Goal: Task Accomplishment & Management: Manage account settings

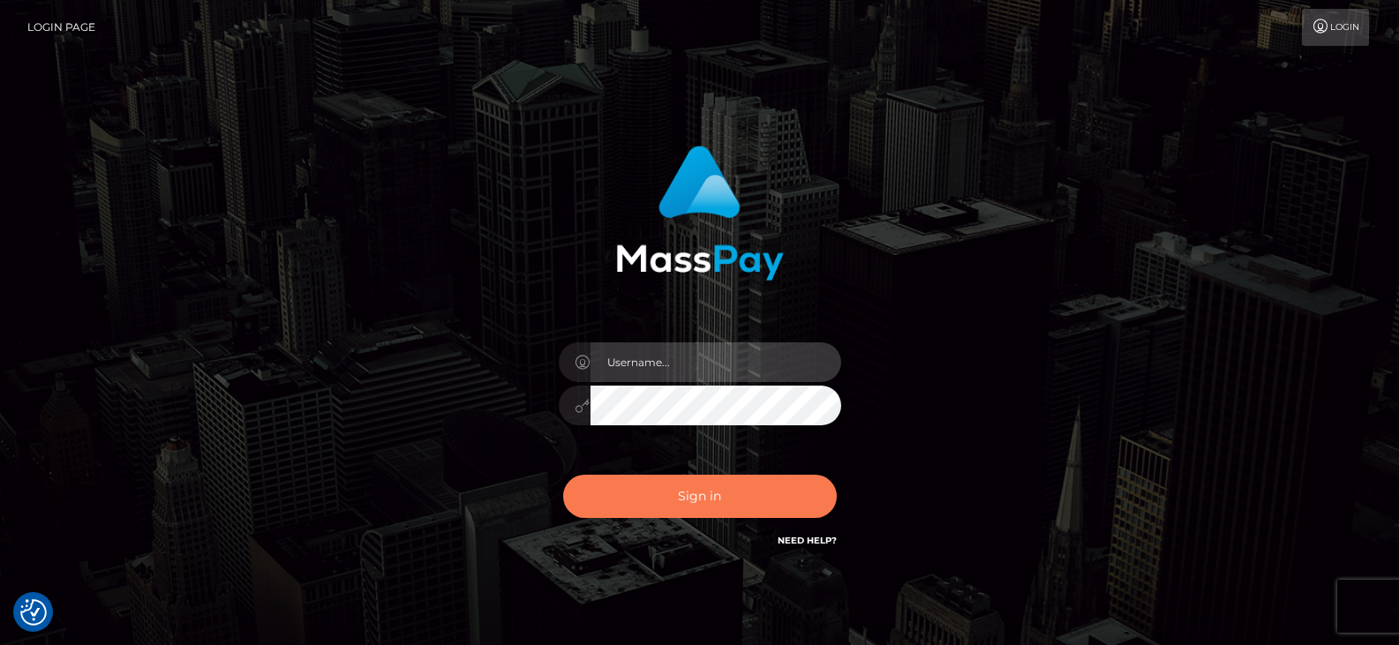
type input "Nocelyn.xcite"
click at [770, 489] on button "Sign in" at bounding box center [700, 496] width 274 height 43
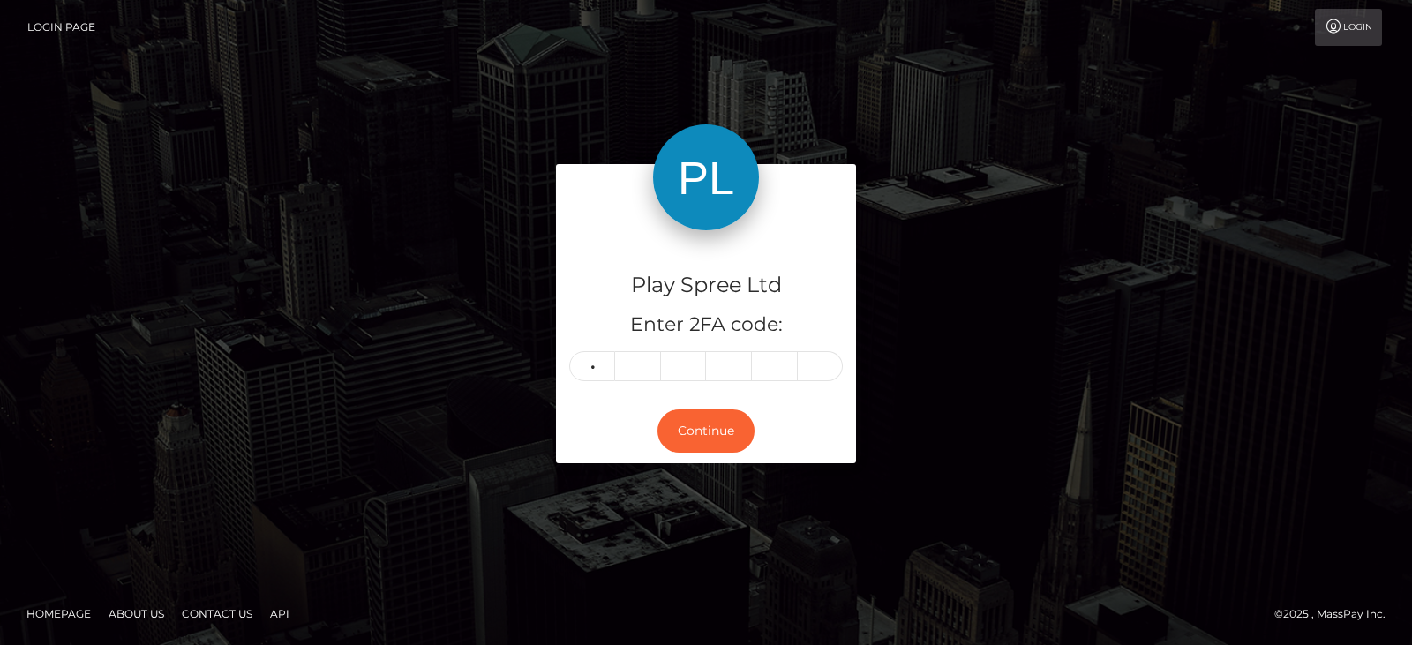
type input "4"
type input "9"
type input "7"
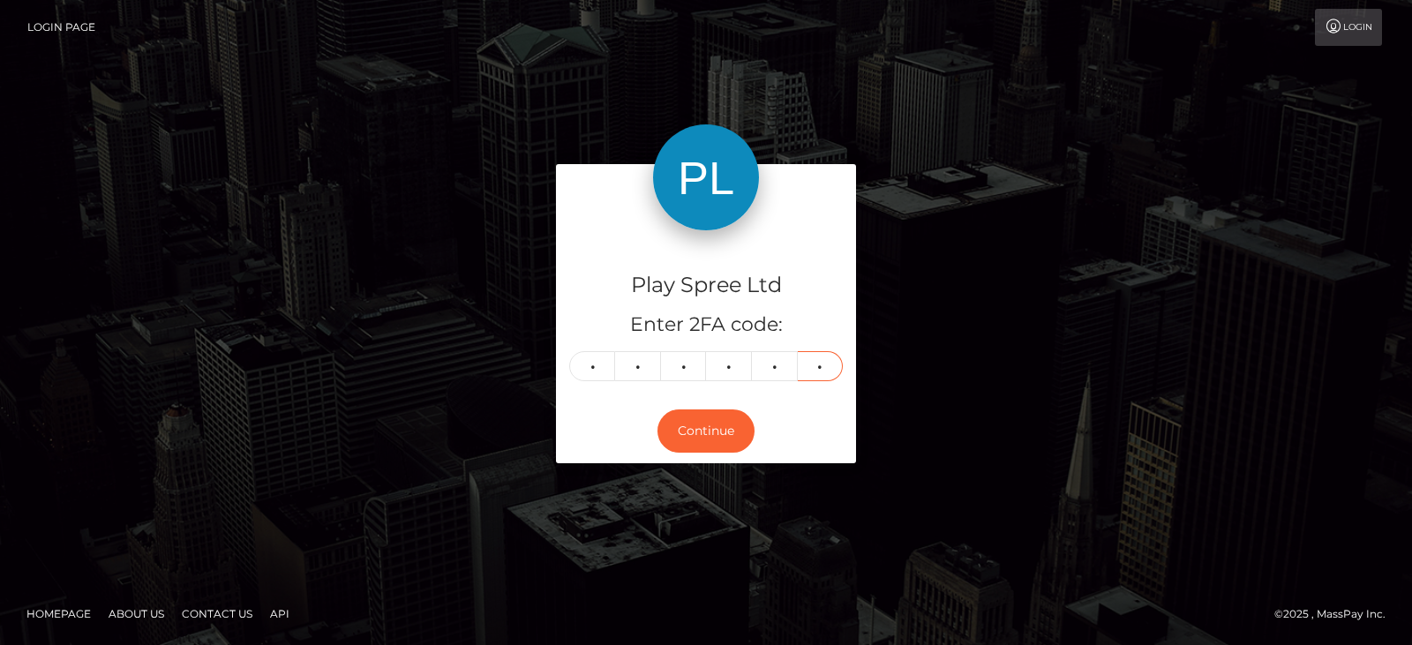
type input "5"
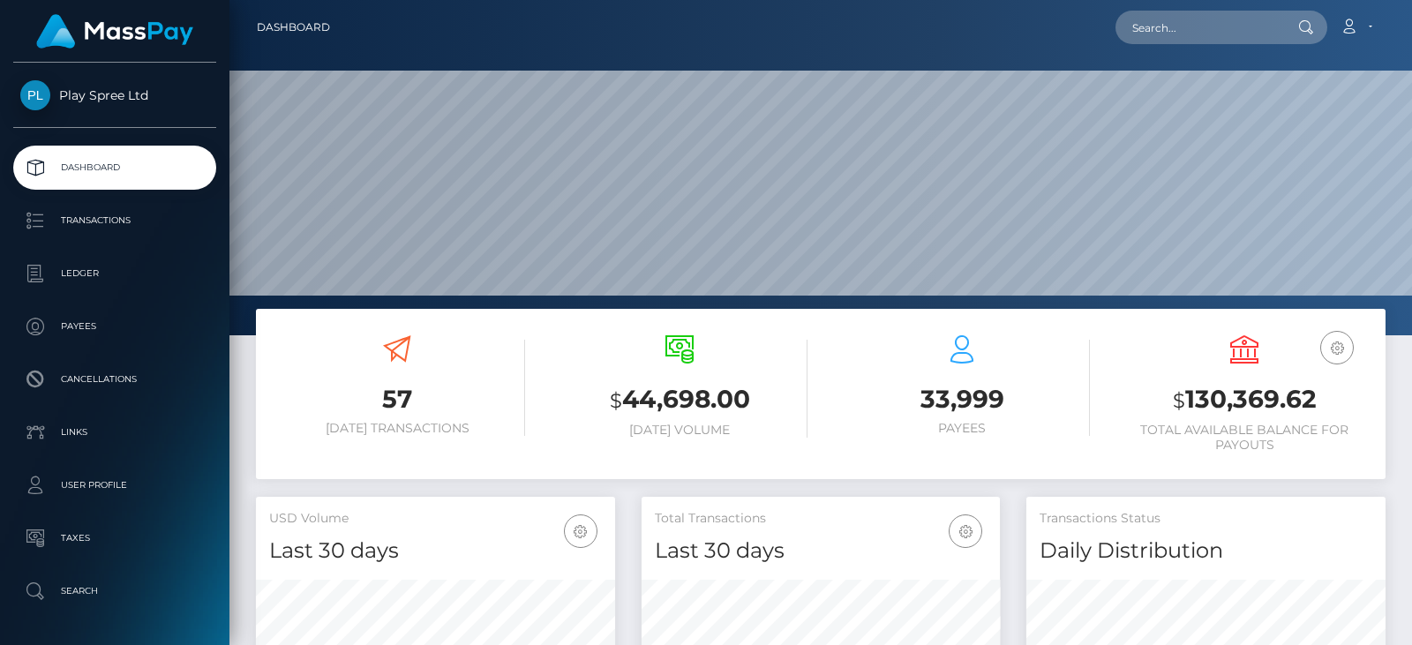
scroll to position [313, 358]
click at [1225, 401] on h3 "$ 130,369.62" at bounding box center [1244, 400] width 256 height 36
copy h3 "130,369.62"
